Goal: Find specific page/section: Find specific page/section

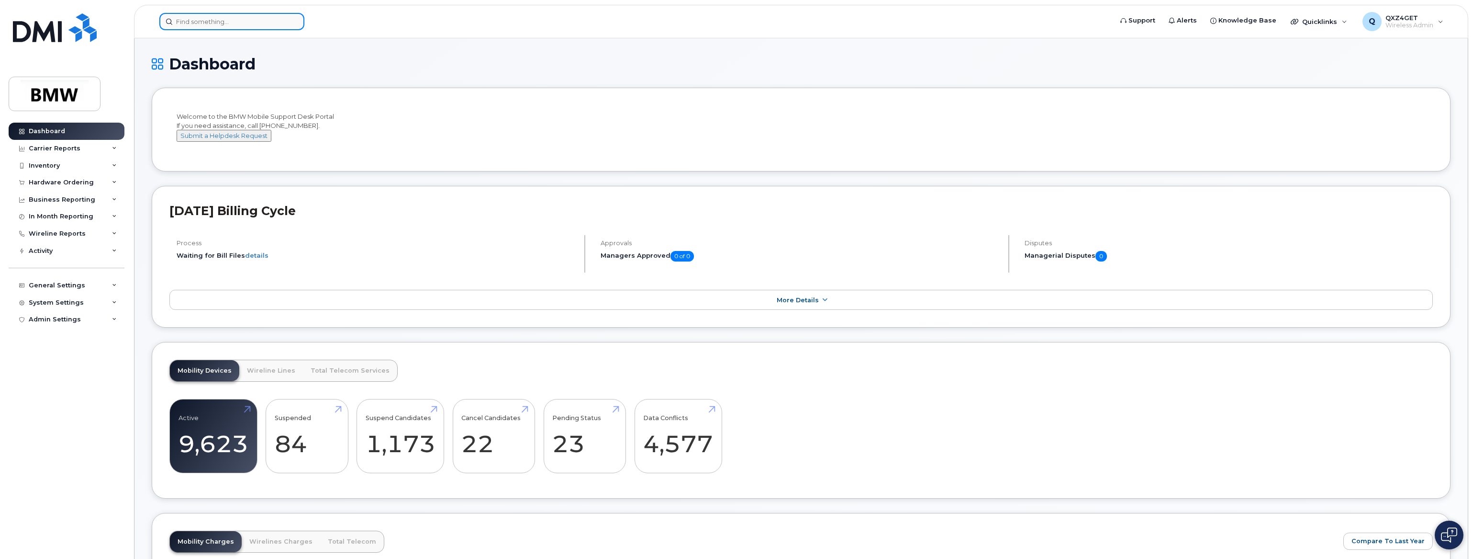
click at [254, 26] on input at bounding box center [231, 21] width 145 height 17
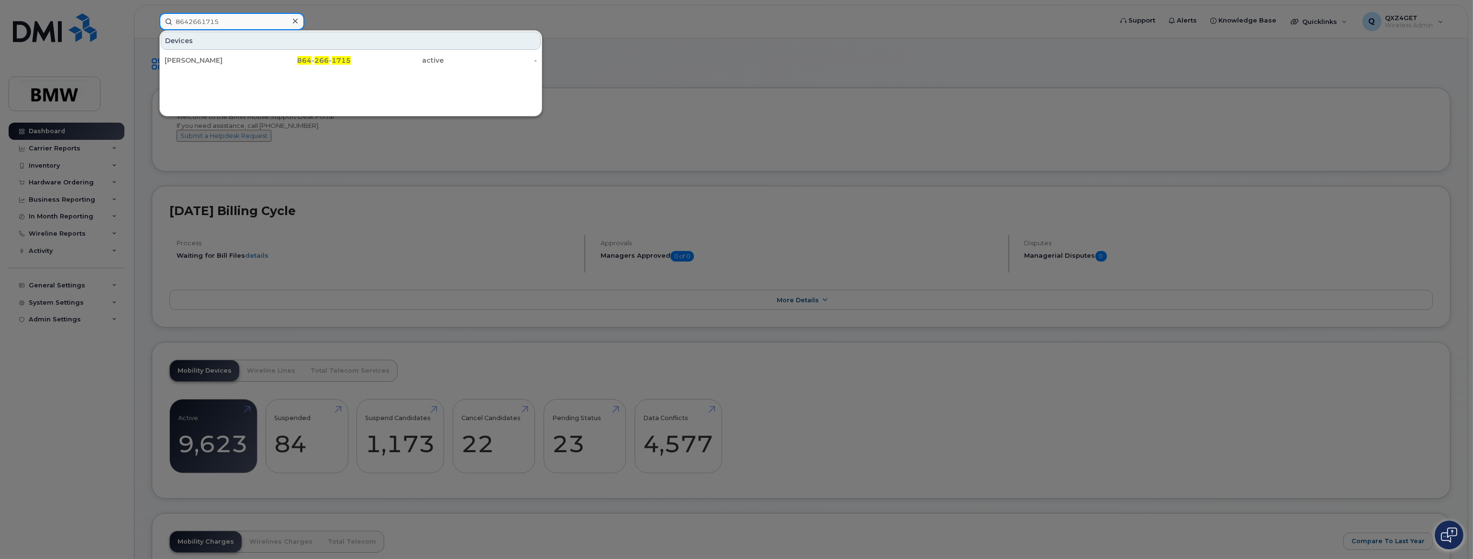
type input "8642661715"
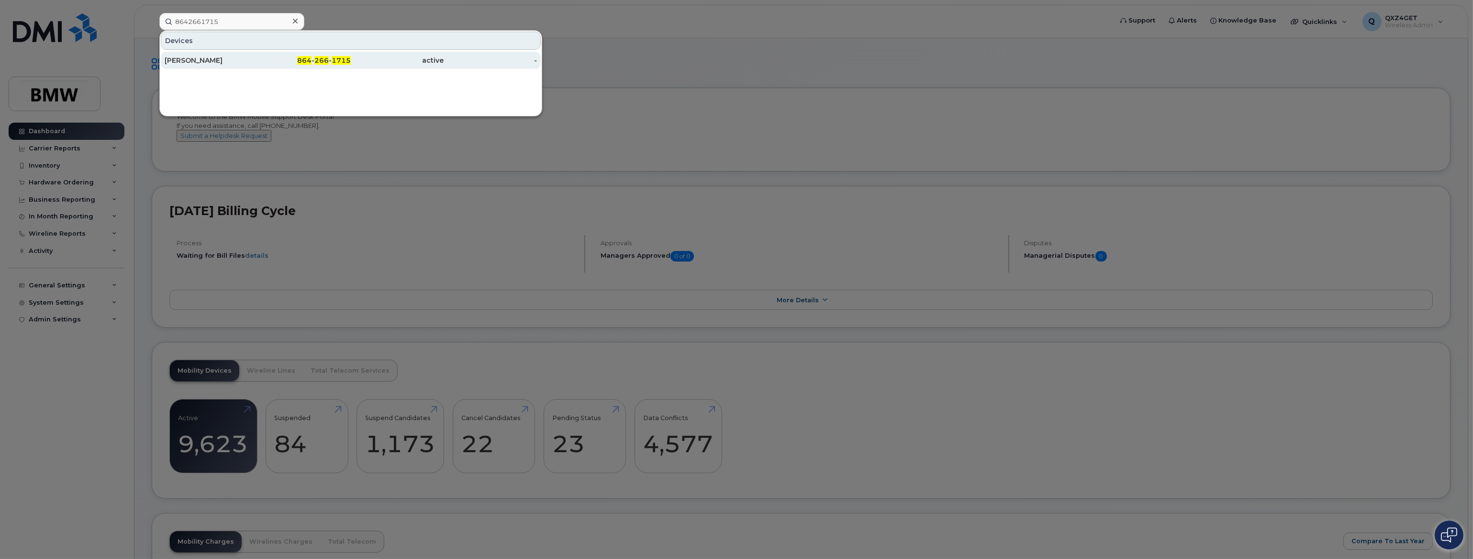
click at [208, 58] on div "Sumner Benton" at bounding box center [211, 61] width 93 height 10
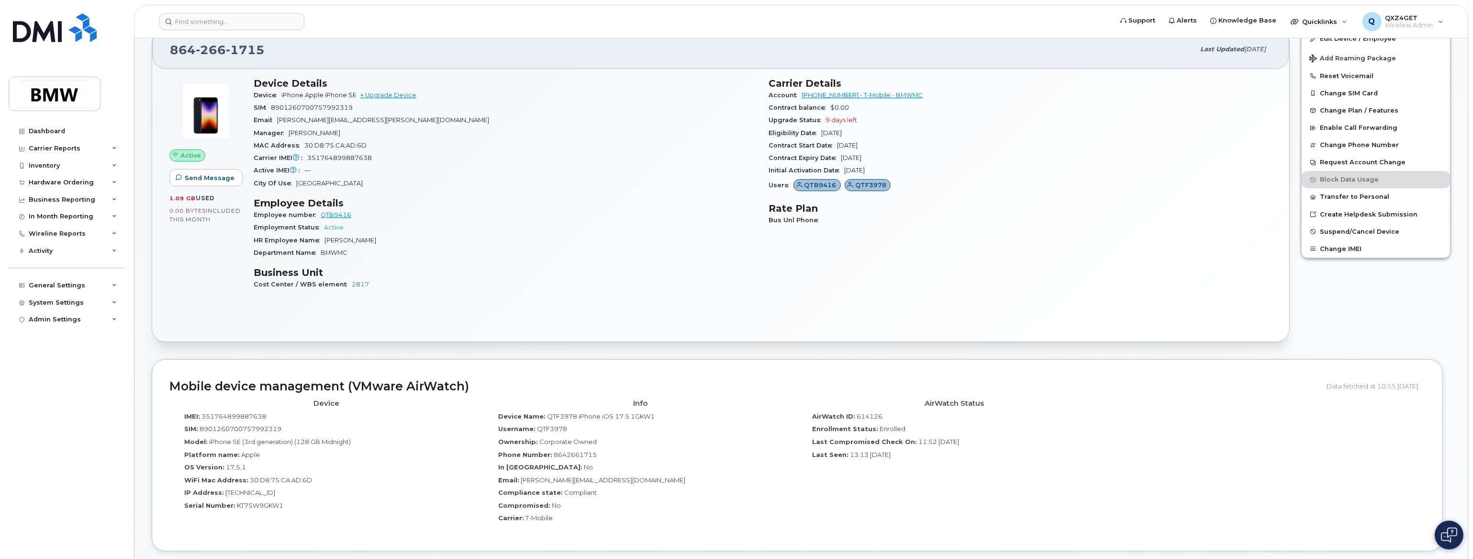
scroll to position [304, 0]
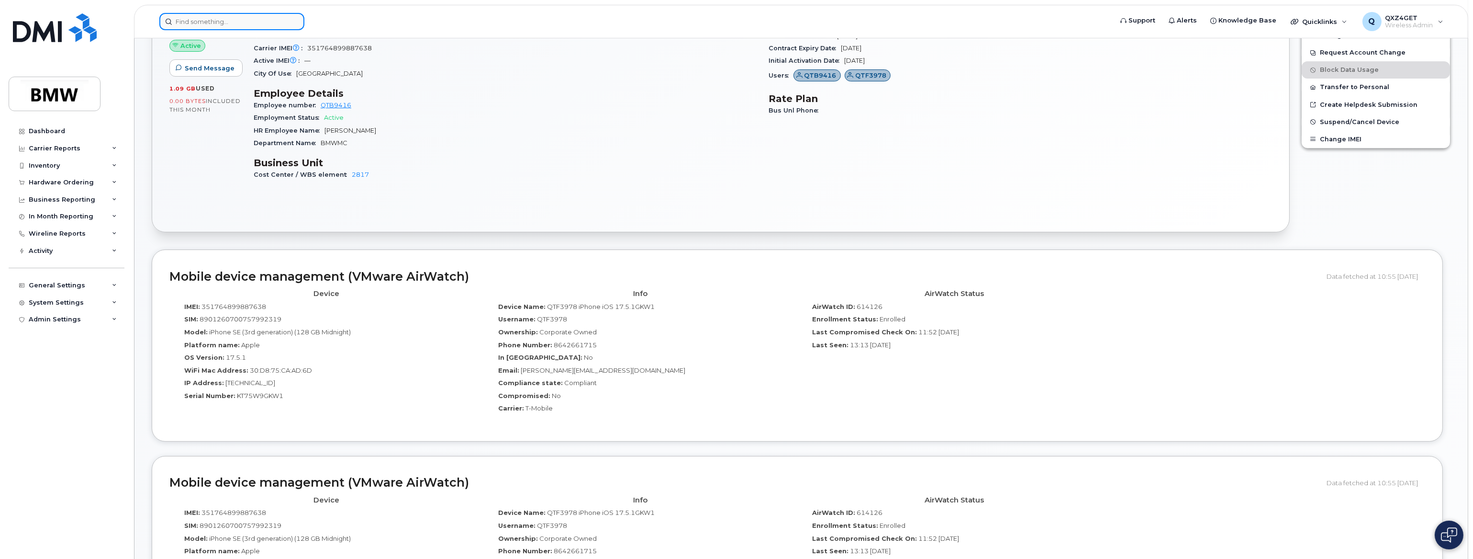
click at [209, 19] on input at bounding box center [231, 21] width 145 height 17
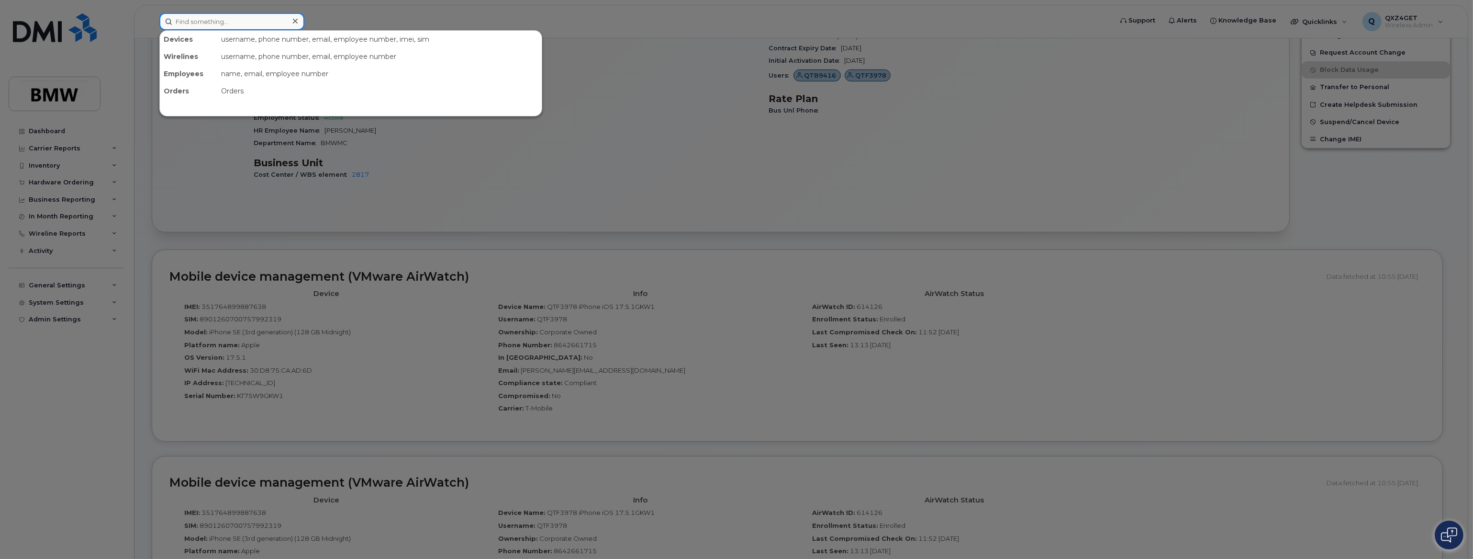
paste input "james.miller@bmwmc.com"
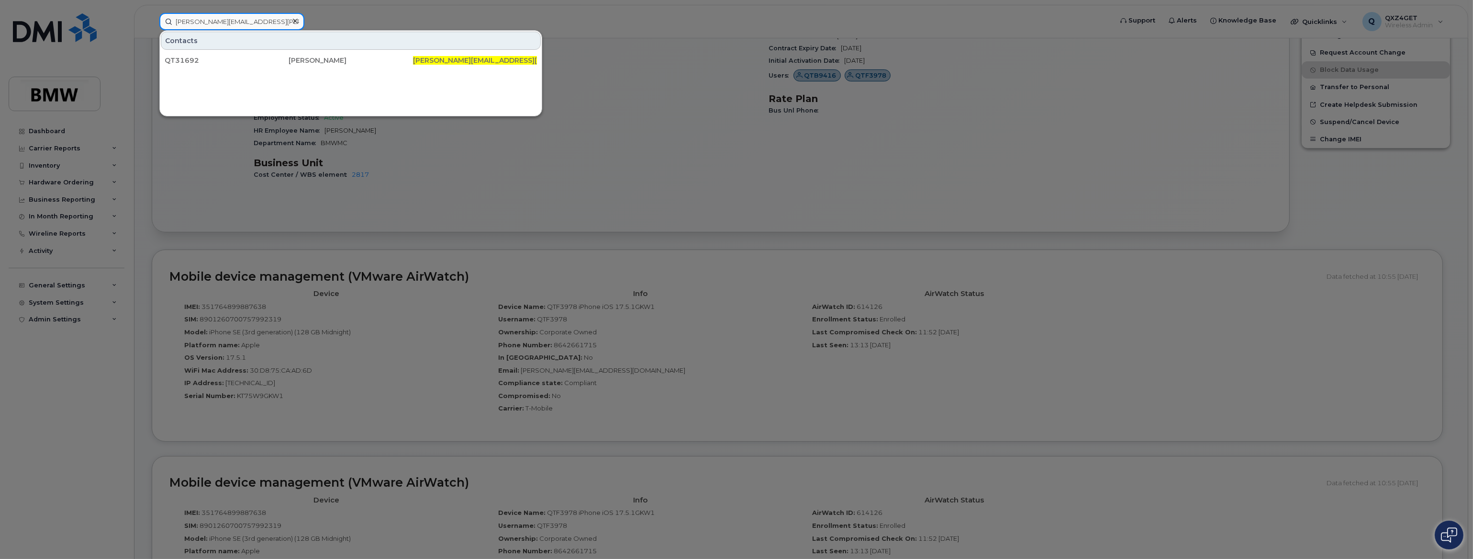
type input "james.miller@bmwmc.com"
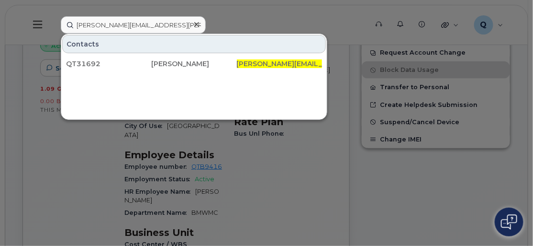
drag, startPoint x: 26, startPoint y: 81, endPoint x: 34, endPoint y: 59, distance: 23.5
click at [28, 81] on div at bounding box center [266, 123] width 533 height 246
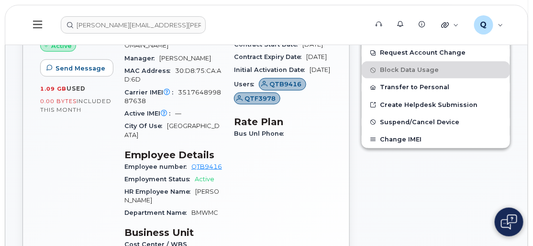
click at [34, 23] on icon at bounding box center [37, 24] width 9 height 11
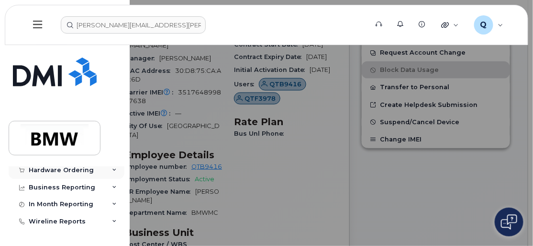
scroll to position [43, 0]
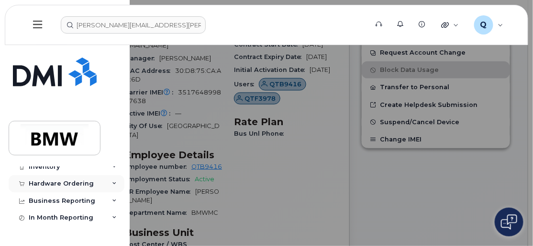
click at [65, 181] on div "Hardware Ordering" at bounding box center [61, 184] width 65 height 8
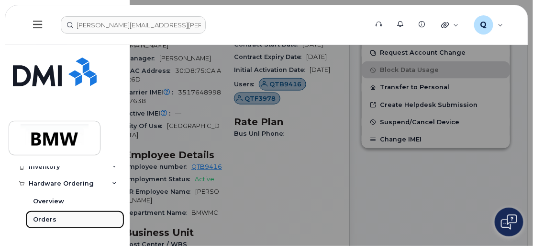
click at [43, 213] on link "Orders" at bounding box center [74, 219] width 99 height 18
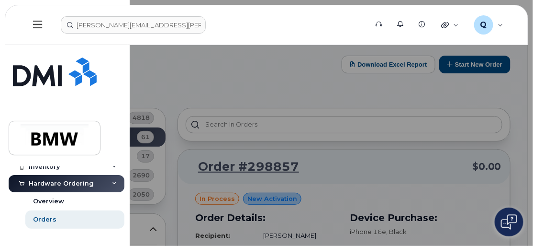
click at [167, 90] on div at bounding box center [266, 123] width 533 height 246
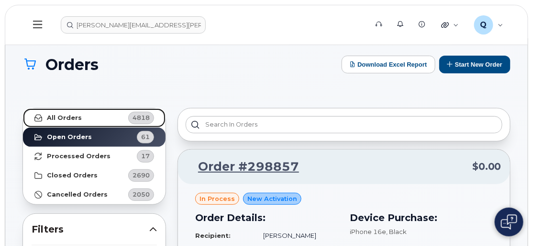
click at [73, 116] on strong "All Orders" at bounding box center [64, 118] width 35 height 8
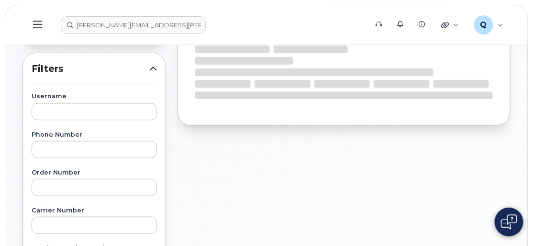
scroll to position [174, 0]
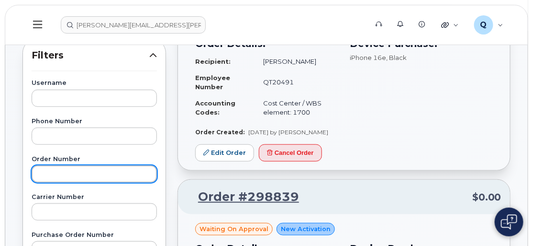
click at [52, 168] on input "text" at bounding box center [94, 173] width 125 height 17
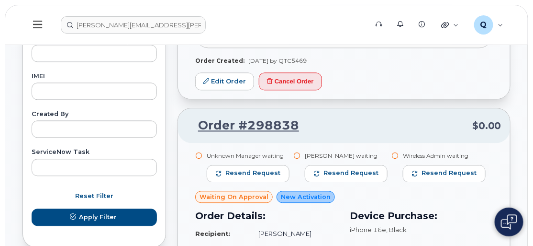
scroll to position [565, 0]
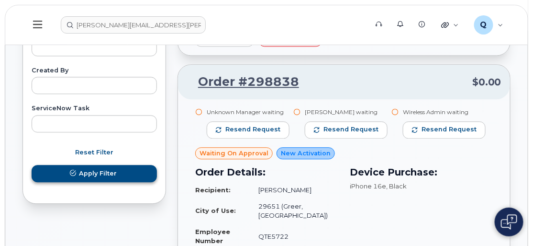
type input "298681"
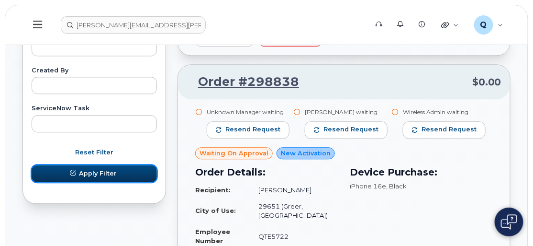
click at [108, 172] on span "Apply Filter" at bounding box center [98, 172] width 38 height 9
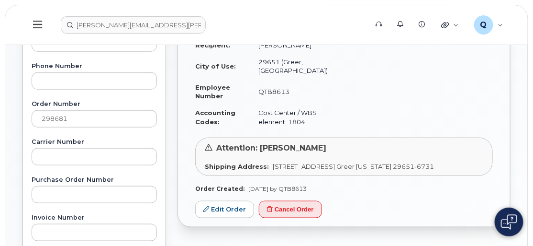
scroll to position [217, 0]
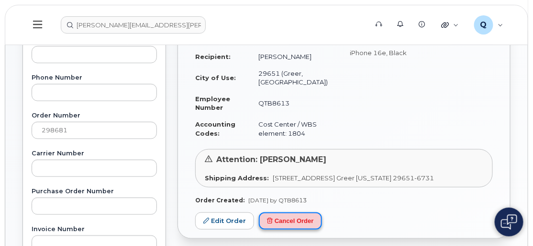
click at [296, 219] on button "Cancel Order" at bounding box center [290, 221] width 63 height 18
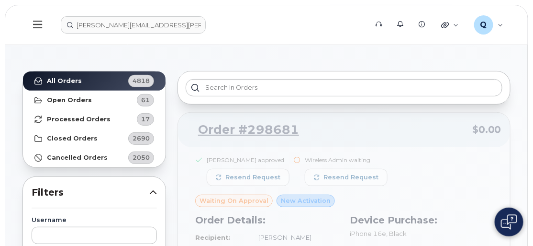
scroll to position [0, 0]
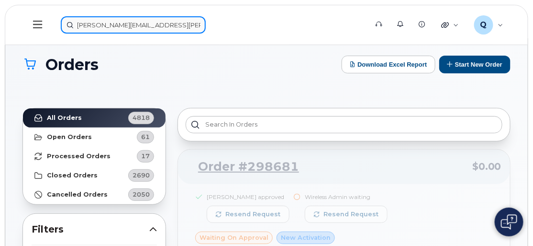
click at [99, 22] on input "james.miller@bmwmc.com" at bounding box center [133, 24] width 145 height 17
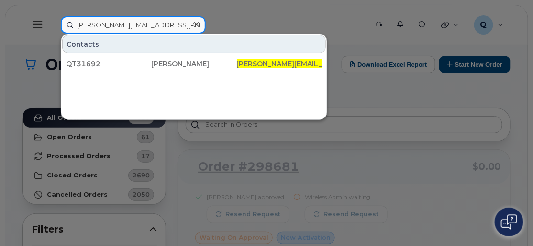
drag, startPoint x: 163, startPoint y: 24, endPoint x: 32, endPoint y: 15, distance: 131.4
click at [53, 16] on div "james.miller@bmwmc.com Contacts QT31692 James Miller james.miller@bmwmc.com" at bounding box center [211, 24] width 316 height 17
type input "\"
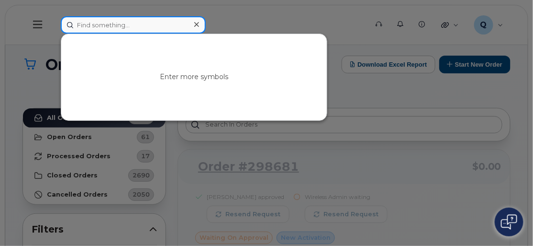
click at [95, 25] on input at bounding box center [133, 24] width 145 height 17
paste input "[PERSON_NAME][EMAIL_ADDRESS][PERSON_NAME][DOMAIN_NAME]"
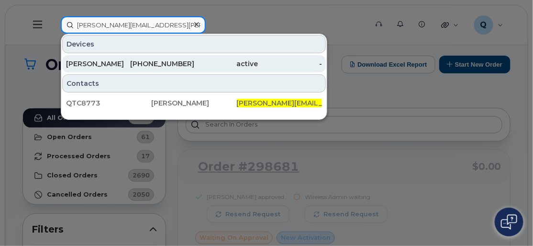
type input "[PERSON_NAME][EMAIL_ADDRESS][PERSON_NAME][DOMAIN_NAME]"
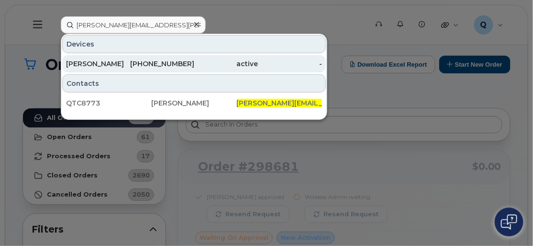
click at [84, 64] on div "[PERSON_NAME]" at bounding box center [98, 64] width 64 height 10
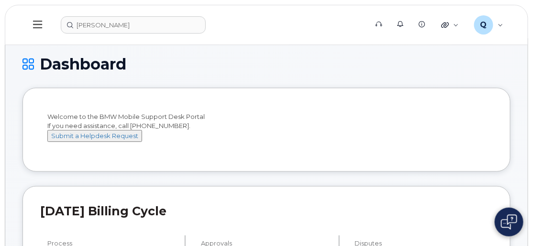
click at [35, 25] on icon at bounding box center [37, 25] width 9 height 8
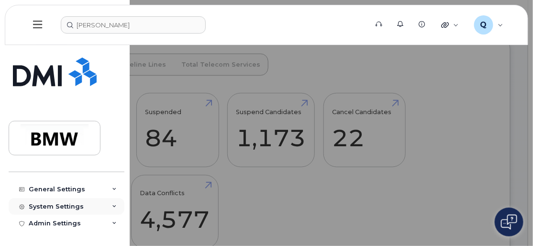
scroll to position [348, 0]
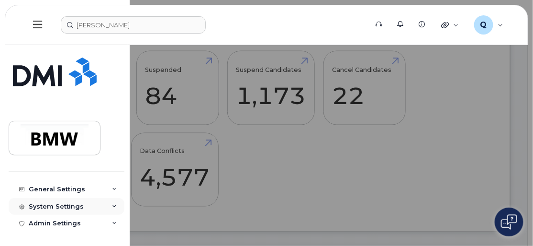
click at [58, 205] on div "System Settings" at bounding box center [56, 206] width 55 height 8
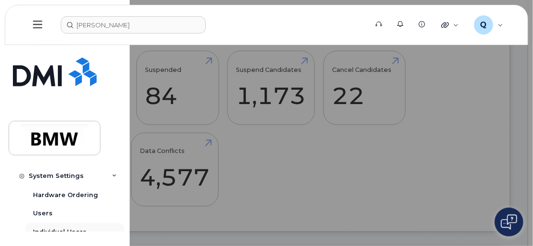
scroll to position [305, 0]
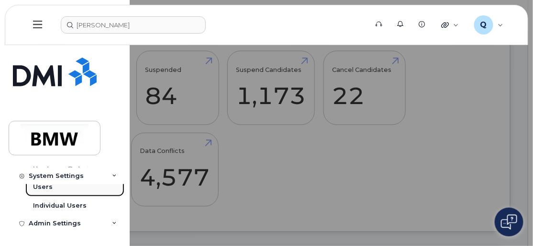
click at [48, 188] on div "Users" at bounding box center [43, 186] width 20 height 9
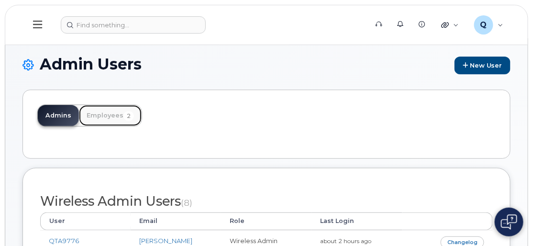
click at [99, 113] on link "Employees 2" at bounding box center [110, 115] width 63 height 21
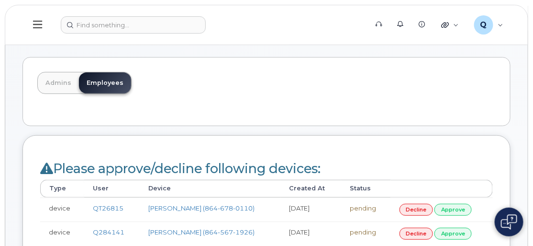
scroll to position [87, 0]
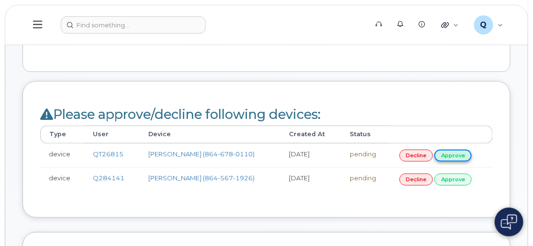
click at [454, 150] on link "approve" at bounding box center [453, 155] width 37 height 12
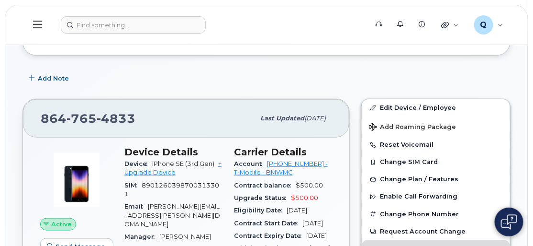
scroll to position [217, 0]
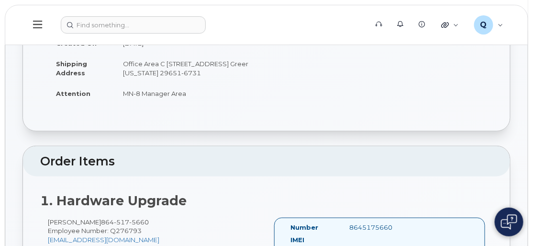
scroll to position [130, 0]
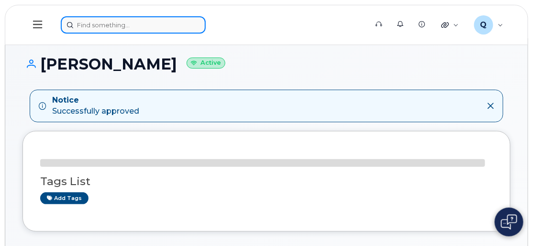
click at [90, 25] on input at bounding box center [133, 24] width 145 height 17
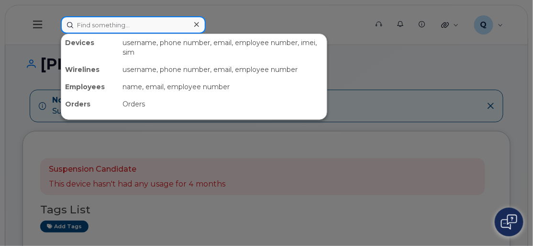
paste input "[EMAIL_ADDRESS][PERSON_NAME][DOMAIN_NAME]"
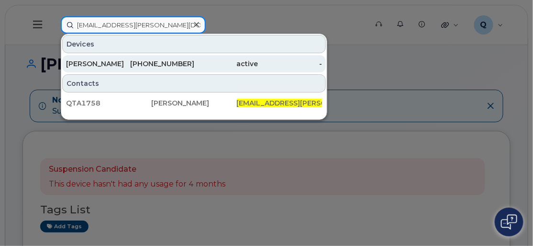
type input "[EMAIL_ADDRESS][PERSON_NAME][DOMAIN_NAME]"
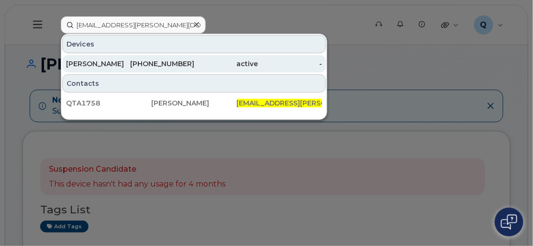
click at [131, 62] on div "864-349-7284" at bounding box center [162, 64] width 64 height 10
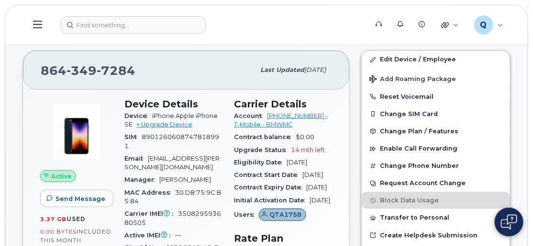
scroll to position [174, 0]
